Goal: Task Accomplishment & Management: Use online tool/utility

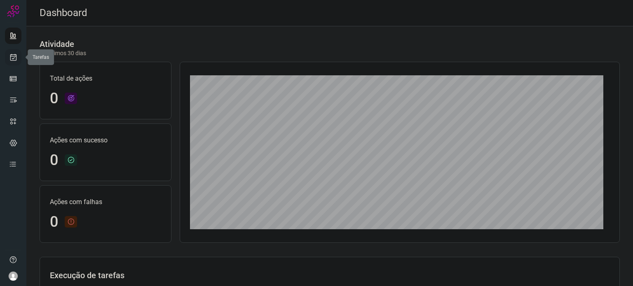
click at [15, 60] on icon at bounding box center [13, 57] width 9 height 8
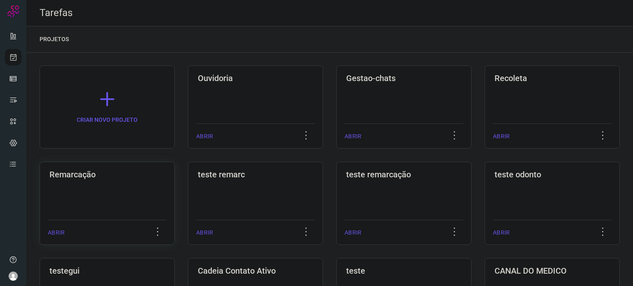
click at [137, 167] on div "Remarcação" at bounding box center [107, 173] width 119 height 13
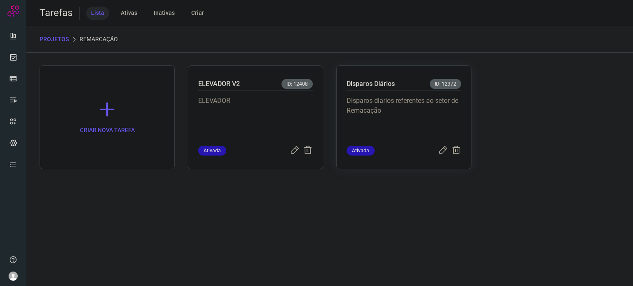
click at [402, 112] on p "Disparos diarios referentes ao setor de Remacação" at bounding box center [404, 116] width 115 height 41
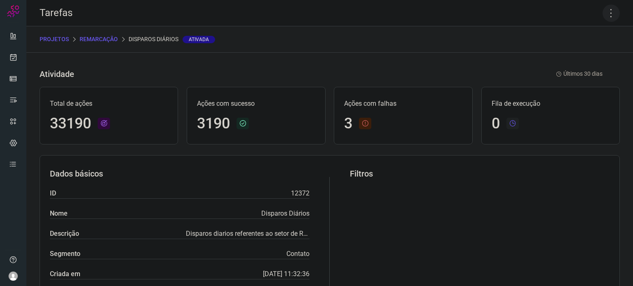
click at [606, 16] on icon at bounding box center [611, 13] width 17 height 17
click at [580, 52] on li "Executar" at bounding box center [575, 53] width 75 height 13
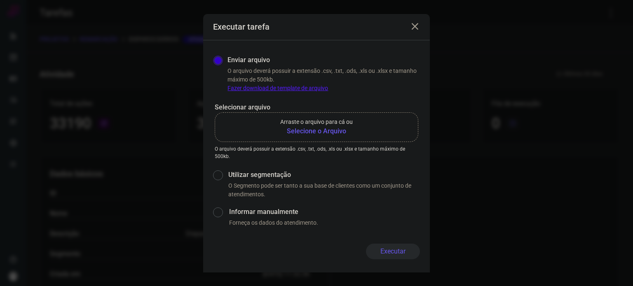
click at [291, 132] on b "Selecione o Arquivo" at bounding box center [316, 132] width 73 height 10
click at [0, 0] on input "Arraste o arquivo para cá ou Selecione o Arquivo" at bounding box center [0, 0] width 0 height 0
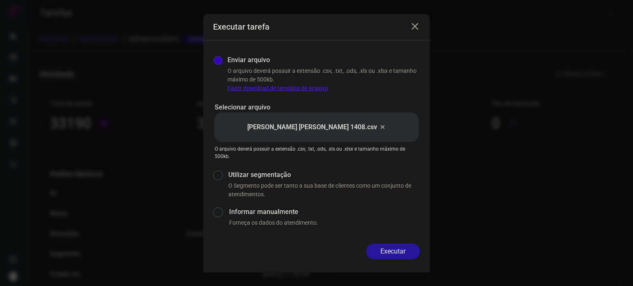
click at [380, 256] on button "Executar" at bounding box center [393, 252] width 54 height 16
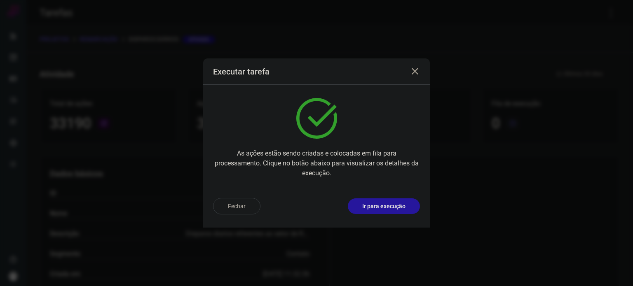
click at [400, 199] on button "Ir para execução" at bounding box center [384, 207] width 72 height 16
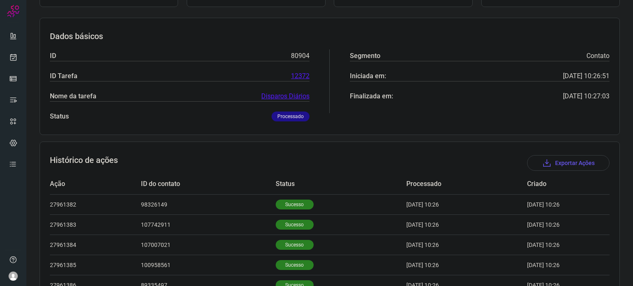
scroll to position [7, 0]
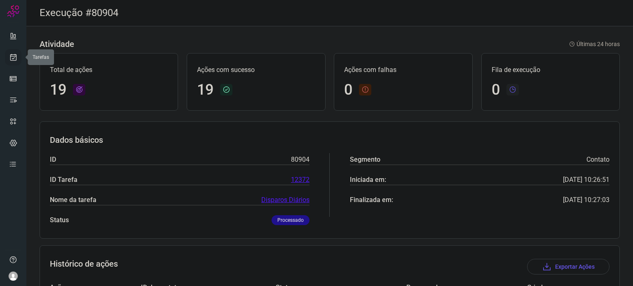
click at [16, 58] on icon at bounding box center [13, 57] width 9 height 8
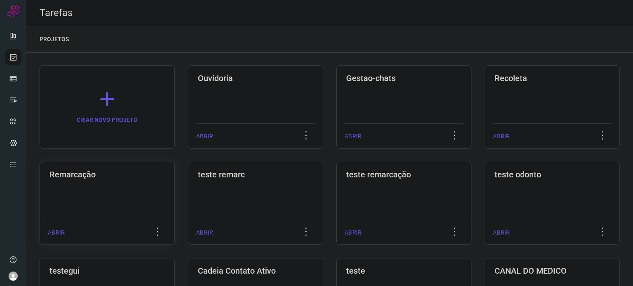
click at [188, 192] on div "Remarcação ABRIR" at bounding box center [255, 203] width 135 height 83
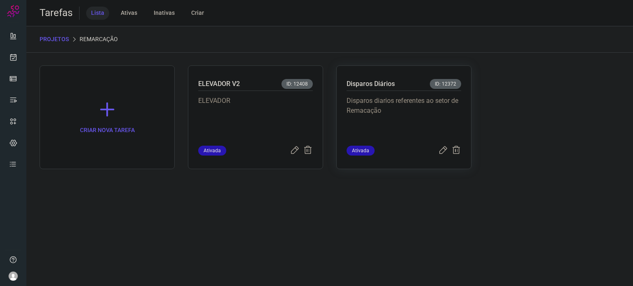
click at [395, 126] on p "Disparos diarios referentes ao setor de Remacação" at bounding box center [404, 116] width 115 height 41
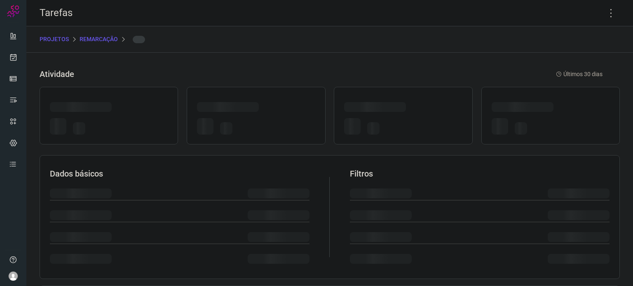
click at [395, 126] on div at bounding box center [403, 127] width 118 height 19
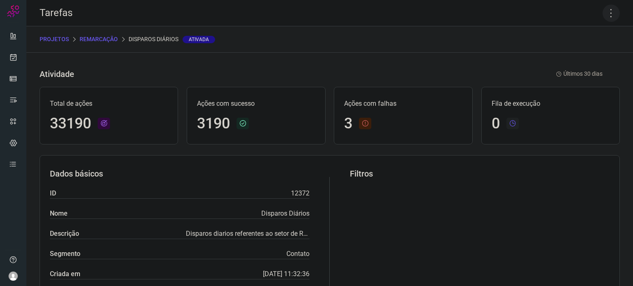
click at [604, 15] on icon at bounding box center [611, 13] width 17 height 17
click at [589, 52] on li "Executar" at bounding box center [575, 53] width 75 height 13
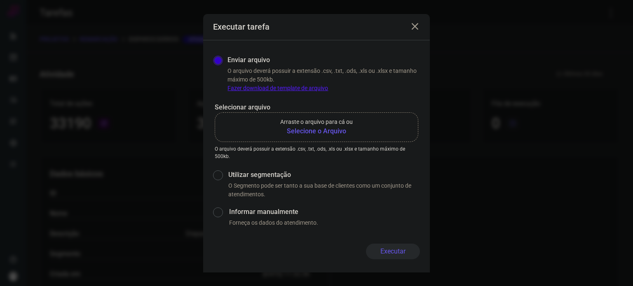
click at [337, 137] on label "Arraste o arquivo para cá ou Selecione o Arquivo" at bounding box center [317, 128] width 204 height 30
click at [0, 0] on input "Arraste o arquivo para cá ou Selecione o Arquivo" at bounding box center [0, 0] width 0 height 0
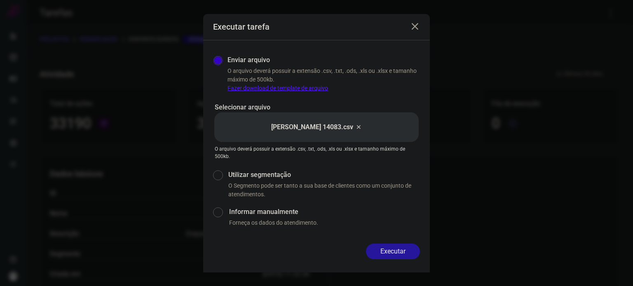
click at [394, 253] on button "Executar" at bounding box center [393, 252] width 54 height 16
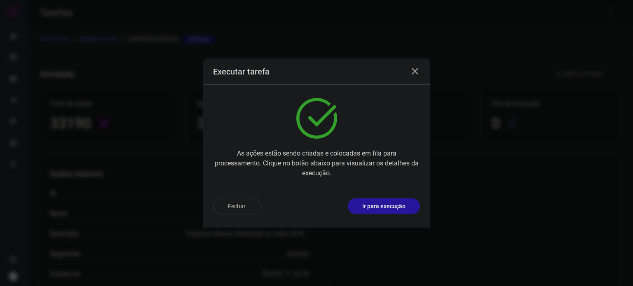
click at [392, 206] on p "Ir para execução" at bounding box center [383, 206] width 43 height 9
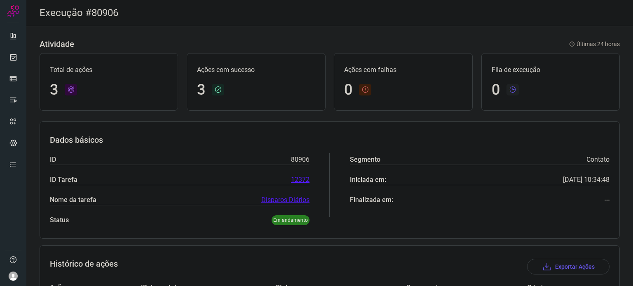
scroll to position [113, 0]
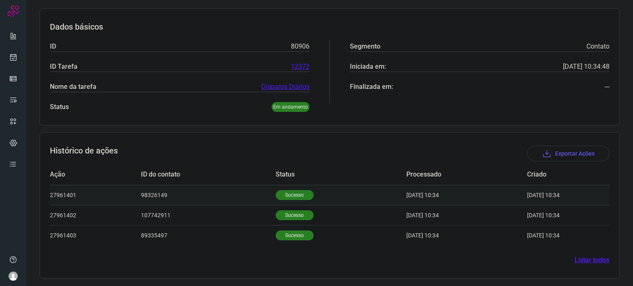
click at [292, 193] on p "Sucesso" at bounding box center [295, 195] width 38 height 10
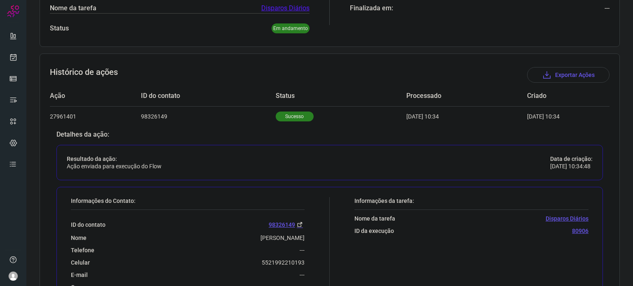
scroll to position [278, 0]
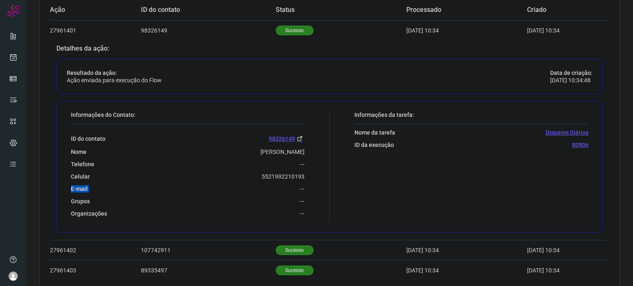
drag, startPoint x: 256, startPoint y: 181, endPoint x: 291, endPoint y: 171, distance: 36.6
click at [292, 173] on div "ID do contato 98326149 Nome Maria Da Penha Oliveira Telefone --- Celular 552199…" at bounding box center [188, 171] width 234 height 94
click at [244, 174] on div "Celular 5521992210193" at bounding box center [188, 176] width 234 height 7
drag, startPoint x: 258, startPoint y: 176, endPoint x: 318, endPoint y: 178, distance: 59.4
click at [318, 178] on div "Informações do Contato: ID do contato 98326149 Nome Maria Da Penha Oliveira Tel…" at bounding box center [198, 166] width 263 height 111
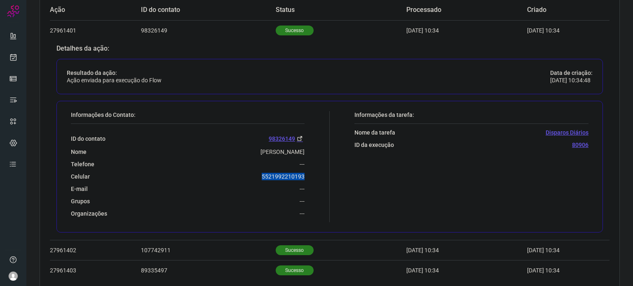
copy p "5521992210193"
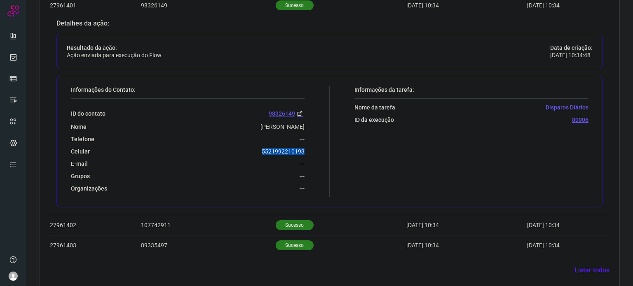
scroll to position [313, 0]
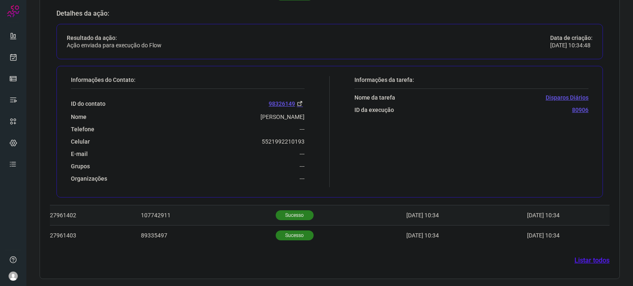
click at [290, 212] on p "Sucesso" at bounding box center [295, 216] width 38 height 10
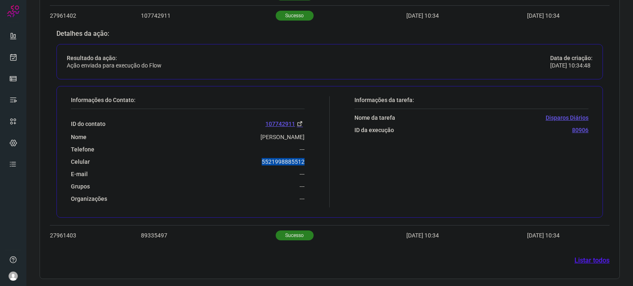
drag, startPoint x: 257, startPoint y: 160, endPoint x: 303, endPoint y: 162, distance: 46.2
click at [303, 162] on div "Informações do Contato: ID do contato 107742911 Nome Leila Da Silva Melo Telefo…" at bounding box center [198, 151] width 263 height 111
copy p "5521998885512"
click at [290, 232] on p "Sucesso" at bounding box center [295, 236] width 38 height 10
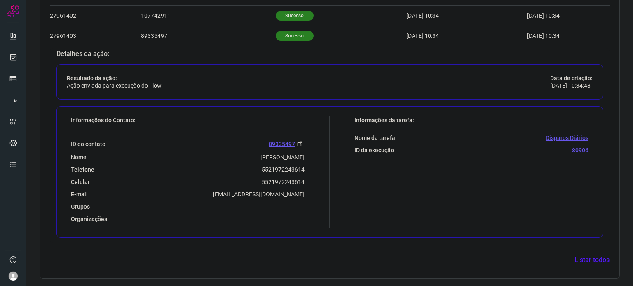
scroll to position [313, 0]
drag, startPoint x: 258, startPoint y: 183, endPoint x: 307, endPoint y: 183, distance: 48.6
click at [307, 183] on div "Informações do Contato: ID do contato 89335497 Nome Ana Sueli Luiz de Brito Tel…" at bounding box center [198, 172] width 263 height 111
copy p "5521972243614"
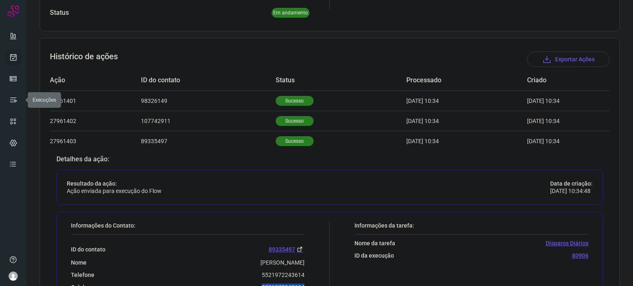
scroll to position [148, 0]
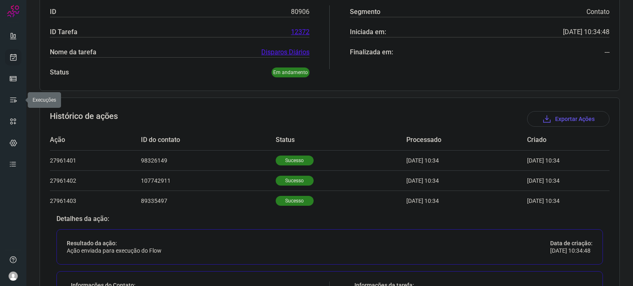
click at [8, 54] on link at bounding box center [13, 57] width 16 height 16
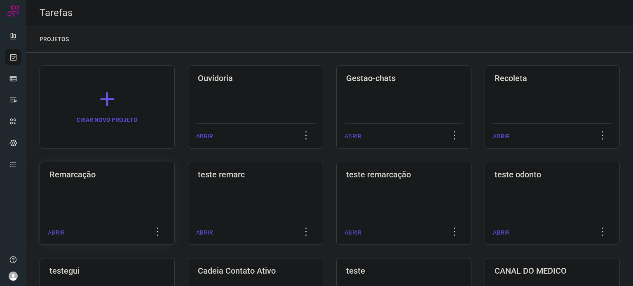
click at [188, 179] on div "Remarcação ABRIR" at bounding box center [255, 203] width 135 height 83
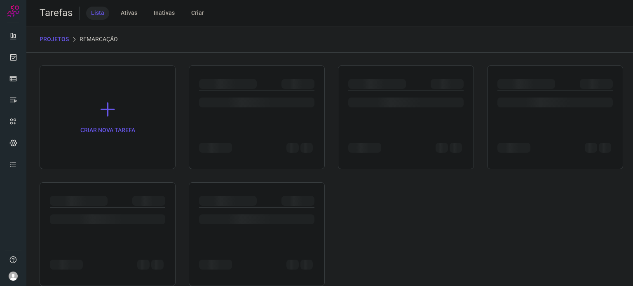
click at [140, 179] on div "CRIAR NOVA TAREFA" at bounding box center [330, 176] width 580 height 221
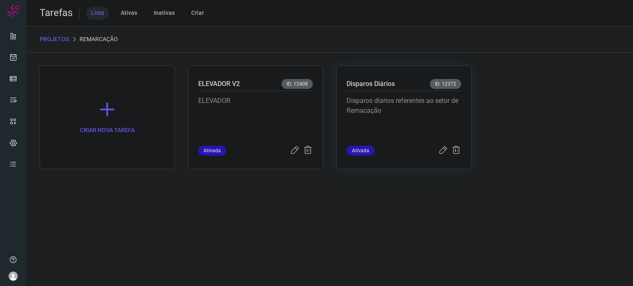
click at [427, 120] on p "Disparos diarios referentes ao setor de Remacação" at bounding box center [404, 116] width 115 height 41
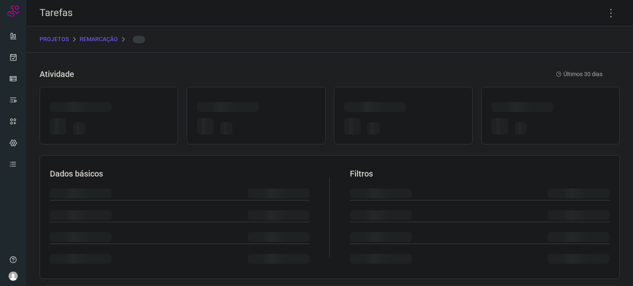
click at [427, 120] on div at bounding box center [403, 127] width 118 height 19
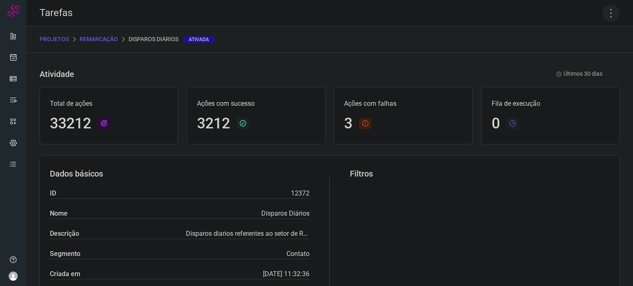
click at [603, 17] on icon at bounding box center [611, 13] width 17 height 17
click at [565, 52] on li "Executar" at bounding box center [575, 53] width 75 height 13
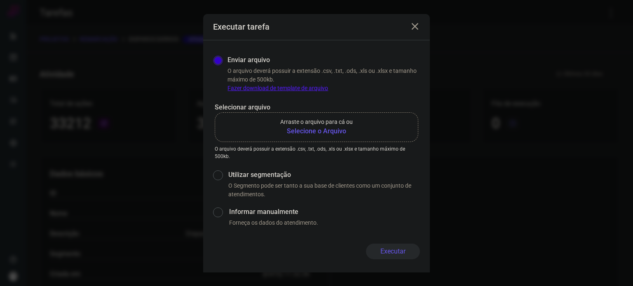
click at [333, 127] on b "Selecione o Arquivo" at bounding box center [316, 132] width 73 height 10
click at [0, 0] on input "Arraste o arquivo para cá ou Selecione o Arquivo" at bounding box center [0, 0] width 0 height 0
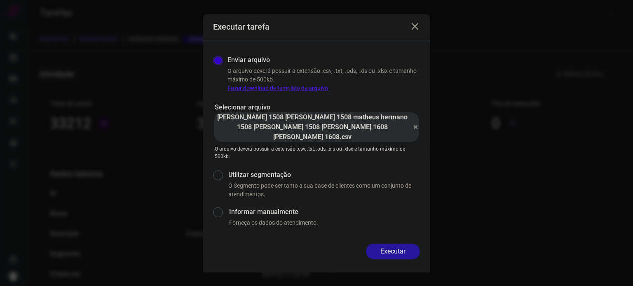
click at [414, 252] on button "Executar" at bounding box center [393, 252] width 54 height 16
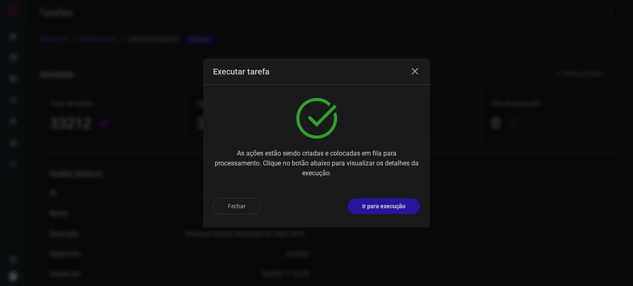
click at [407, 208] on button "Ir para execução" at bounding box center [384, 207] width 72 height 16
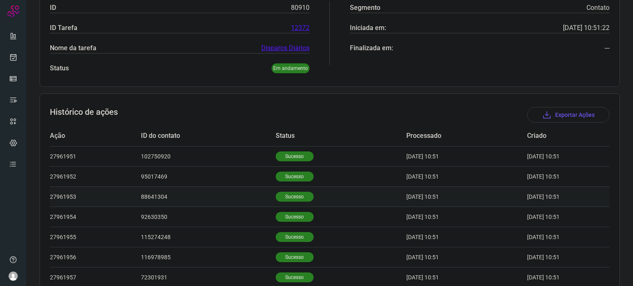
scroll to position [206, 0]
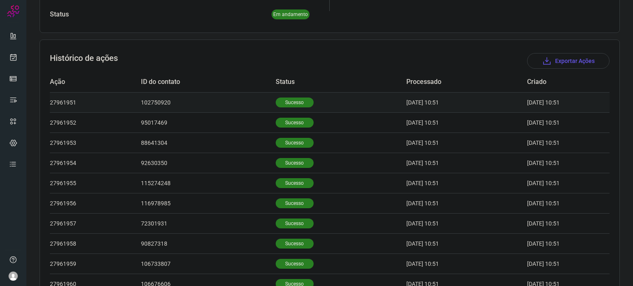
click at [284, 98] on p "Sucesso" at bounding box center [295, 103] width 38 height 10
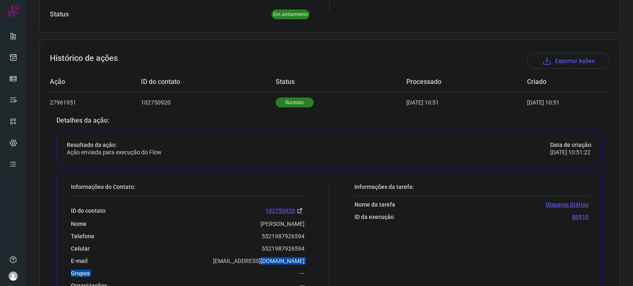
click at [282, 257] on div "ID do contato 102750920 Nome [PERSON_NAME] Telefone 5521987926594 Celular [PHON…" at bounding box center [188, 243] width 234 height 94
click at [252, 243] on div "ID do contato 102750920 Nome [PERSON_NAME] Telefone 5521987926594 Celular [PHON…" at bounding box center [188, 243] width 234 height 94
drag, startPoint x: 258, startPoint y: 245, endPoint x: 306, endPoint y: 244, distance: 47.8
click at [306, 244] on div "Informações do Contato: ID do contato 102750920 Nome [PERSON_NAME] Telefone 552…" at bounding box center [198, 238] width 263 height 111
copy p "5521987926594"
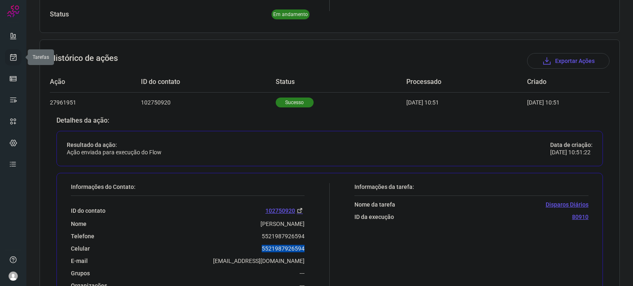
click at [13, 60] on icon at bounding box center [13, 57] width 9 height 8
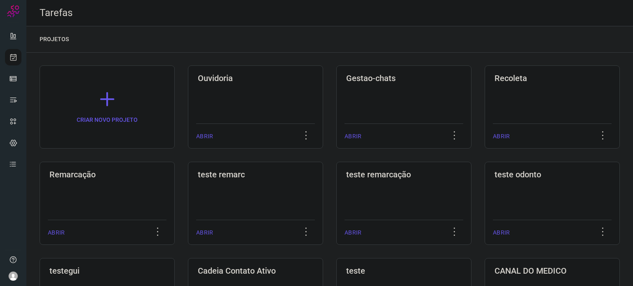
click at [188, 206] on div "Remarcação ABRIR" at bounding box center [255, 203] width 135 height 83
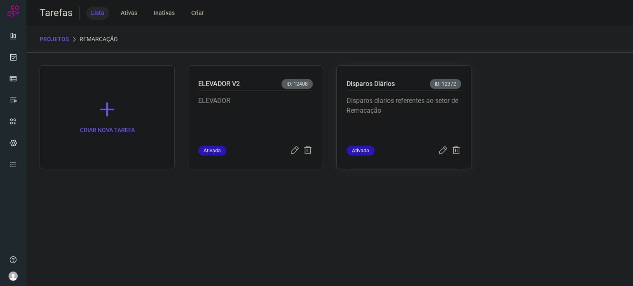
click at [409, 120] on p "Disparos diarios referentes ao setor de Remacação" at bounding box center [404, 116] width 115 height 41
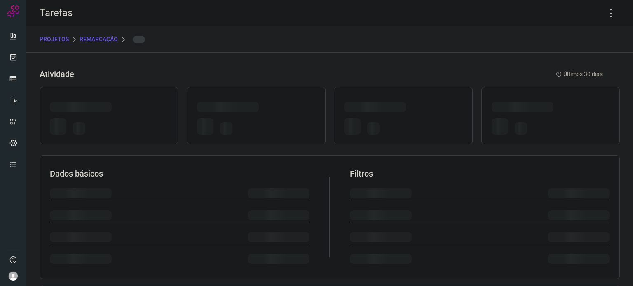
click at [409, 120] on div at bounding box center [403, 127] width 118 height 19
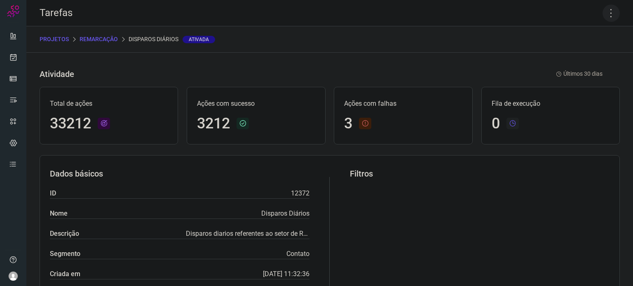
click at [606, 13] on icon at bounding box center [611, 13] width 17 height 17
click at [576, 54] on li "Executar" at bounding box center [575, 53] width 75 height 13
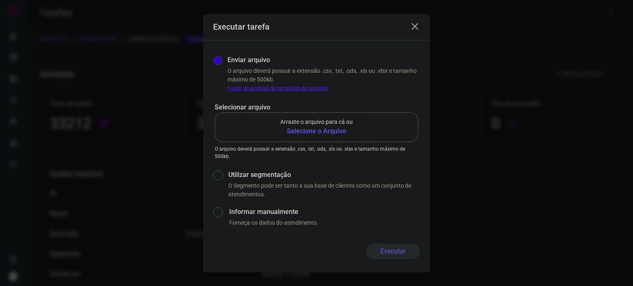
click at [340, 126] on p "Arraste o arquivo para cá ou" at bounding box center [316, 122] width 73 height 9
click at [0, 0] on input "Arraste o arquivo para cá ou Selecione o Arquivo" at bounding box center [0, 0] width 0 height 0
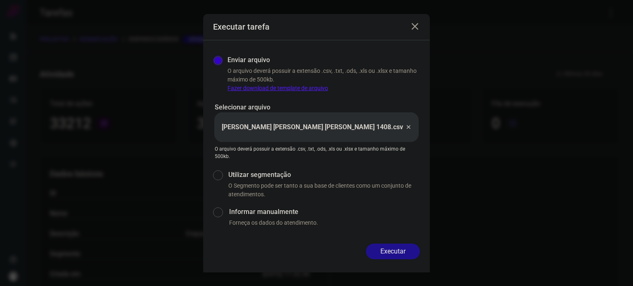
click at [391, 263] on div "Executar" at bounding box center [316, 258] width 227 height 29
click at [391, 256] on button "Executar" at bounding box center [393, 252] width 54 height 16
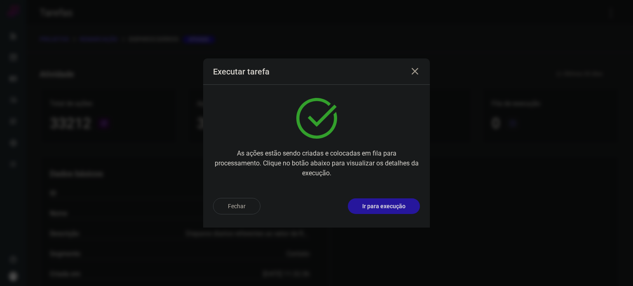
click at [384, 208] on p "Ir para execução" at bounding box center [383, 206] width 43 height 9
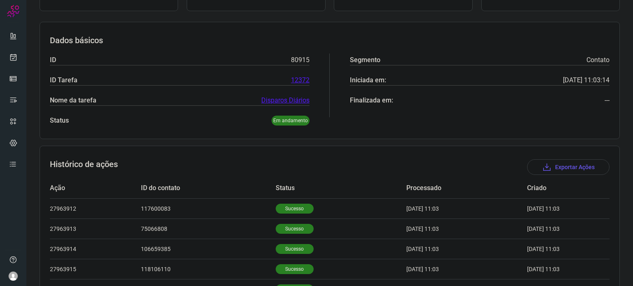
scroll to position [8, 0]
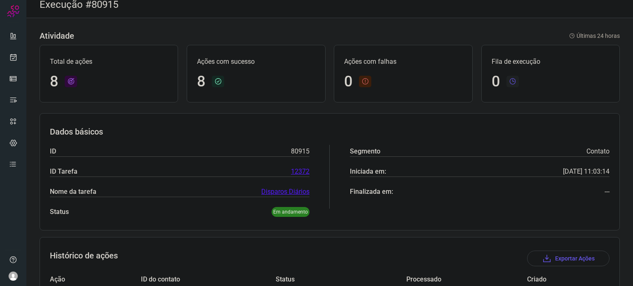
click at [409, 282] on td "Processado" at bounding box center [466, 280] width 121 height 20
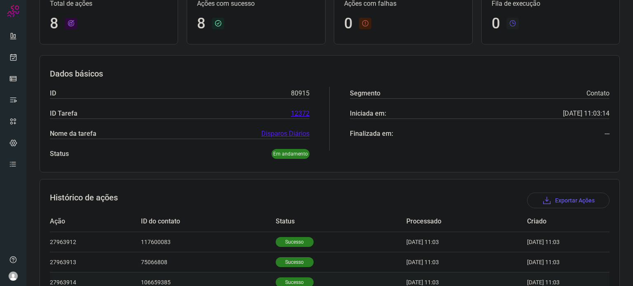
scroll to position [132, 0]
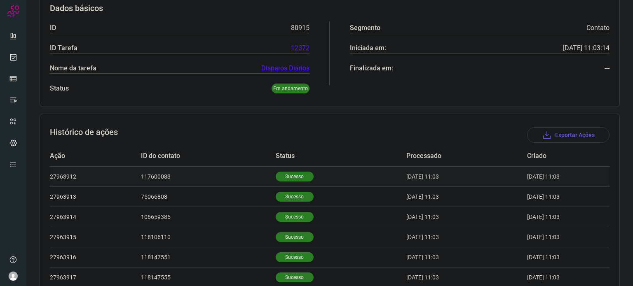
click at [290, 179] on p "Sucesso" at bounding box center [295, 177] width 38 height 10
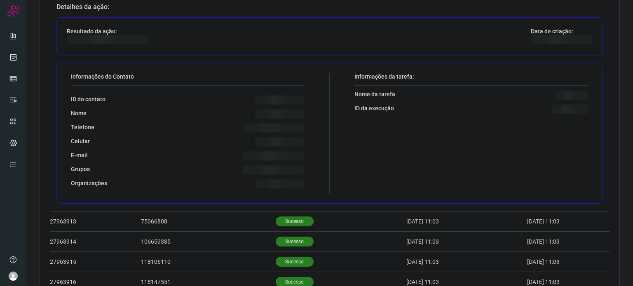
scroll to position [338, 0]
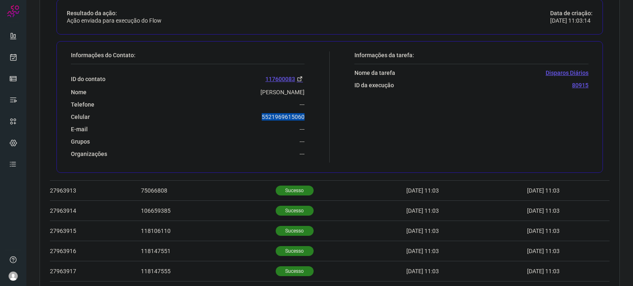
drag, startPoint x: 252, startPoint y: 116, endPoint x: 307, endPoint y: 117, distance: 54.8
click at [307, 117] on div "Informações do Contato: ID do contato 117600083 Nome [PERSON_NAME] Telefone ---…" at bounding box center [198, 107] width 263 height 111
copy p "5521969615060"
click at [7, 55] on link at bounding box center [13, 57] width 16 height 16
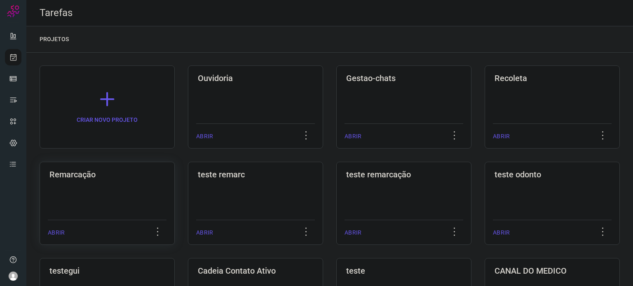
click at [188, 200] on div "Remarcação ABRIR" at bounding box center [255, 203] width 135 height 83
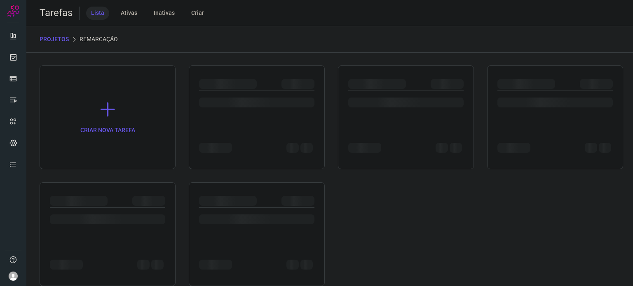
click at [132, 200] on div at bounding box center [148, 201] width 33 height 10
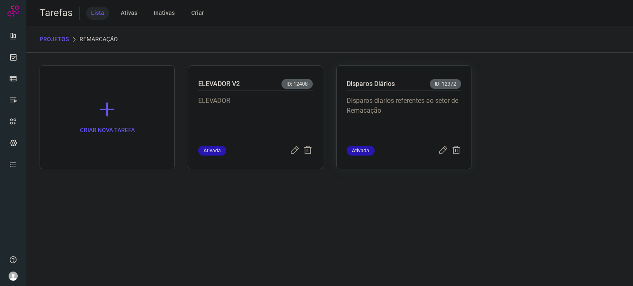
click at [381, 108] on p "Disparos diarios referentes ao setor de Remacação" at bounding box center [404, 116] width 115 height 41
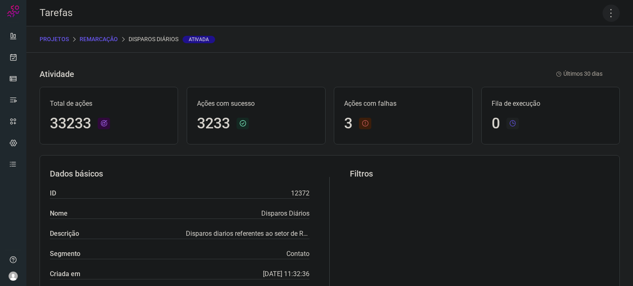
click at [603, 10] on icon at bounding box center [611, 13] width 17 height 17
click at [602, 47] on li "Executar" at bounding box center [575, 53] width 75 height 13
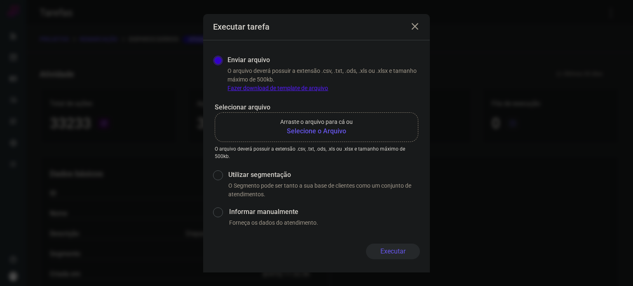
click at [286, 131] on b "Selecione o Arquivo" at bounding box center [316, 132] width 73 height 10
click at [0, 0] on input "Arraste o arquivo para cá ou Selecione o Arquivo" at bounding box center [0, 0] width 0 height 0
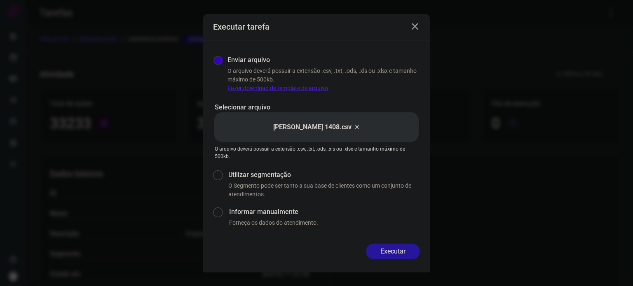
click at [401, 253] on button "Executar" at bounding box center [393, 252] width 54 height 16
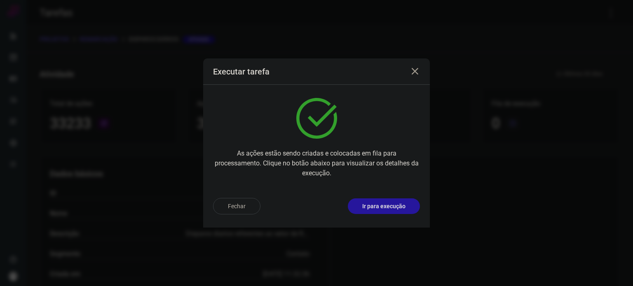
click at [404, 209] on p "Ir para execução" at bounding box center [383, 206] width 43 height 9
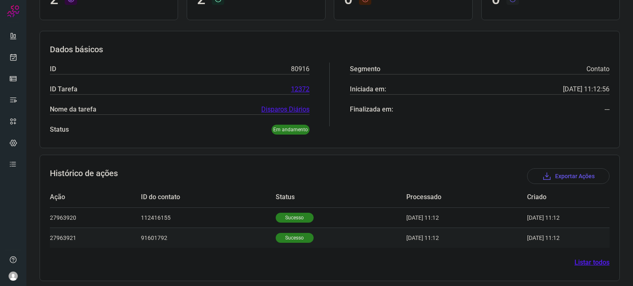
scroll to position [93, 0]
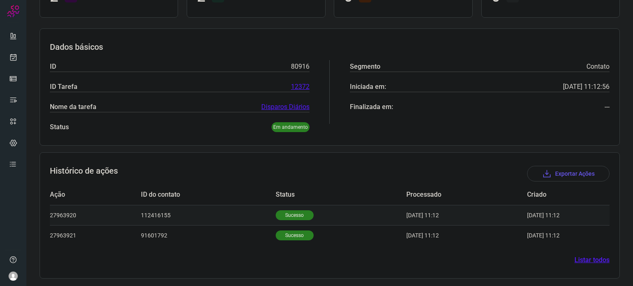
click at [291, 216] on p "Sucesso" at bounding box center [295, 216] width 38 height 10
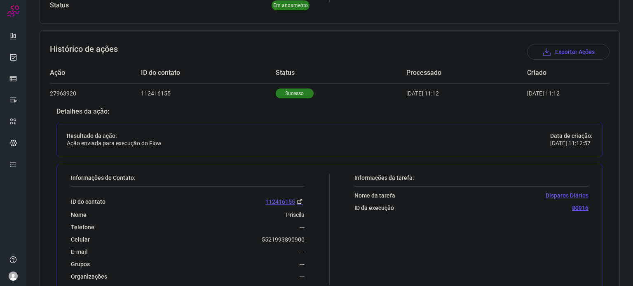
scroll to position [217, 0]
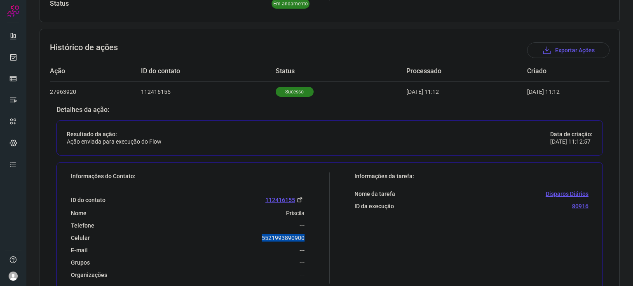
drag, startPoint x: 257, startPoint y: 240, endPoint x: 316, endPoint y: 238, distance: 59.4
click at [316, 238] on div "Informações do Contato: ID do contato 112416155 Nome Priscila Telefone --- Celu…" at bounding box center [198, 228] width 263 height 111
copy p "5521993890900"
